Goal: Task Accomplishment & Management: Manage account settings

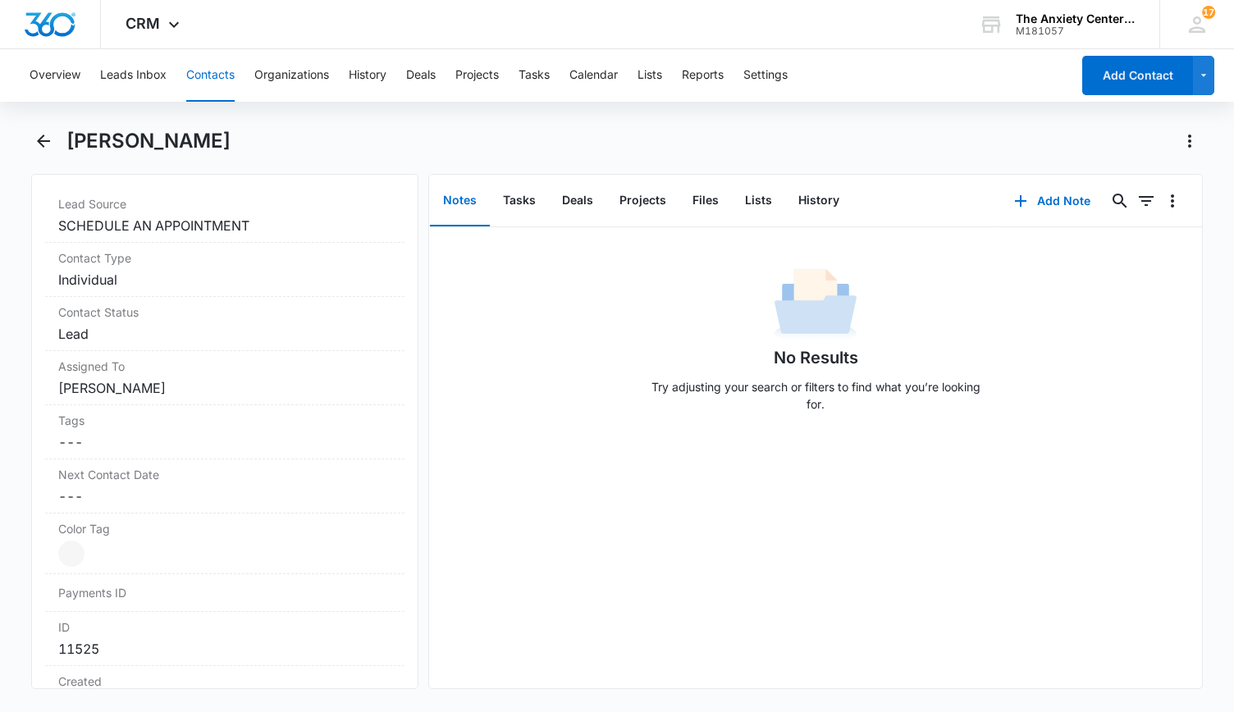
scroll to position [492, 0]
